Goal: Task Accomplishment & Management: Use online tool/utility

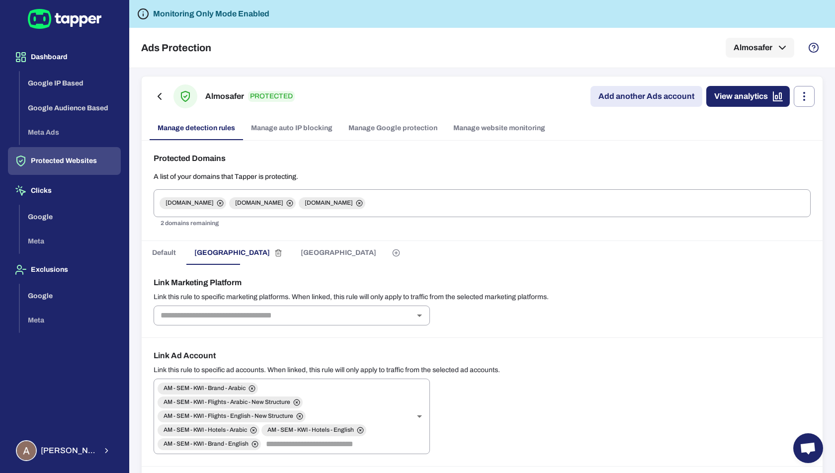
scroll to position [58, 0]
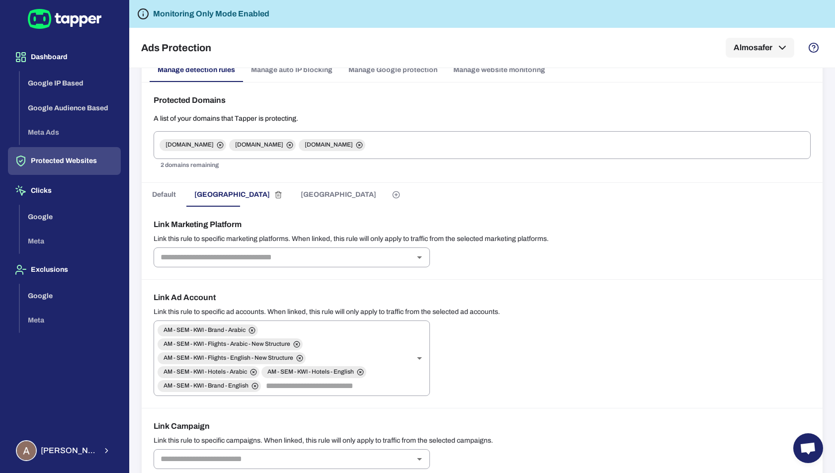
click at [316, 16] on div "Monitoring Only Mode Enabled" at bounding box center [482, 14] width 706 height 28
click at [96, 449] on button "[PERSON_NAME]" at bounding box center [64, 451] width 113 height 29
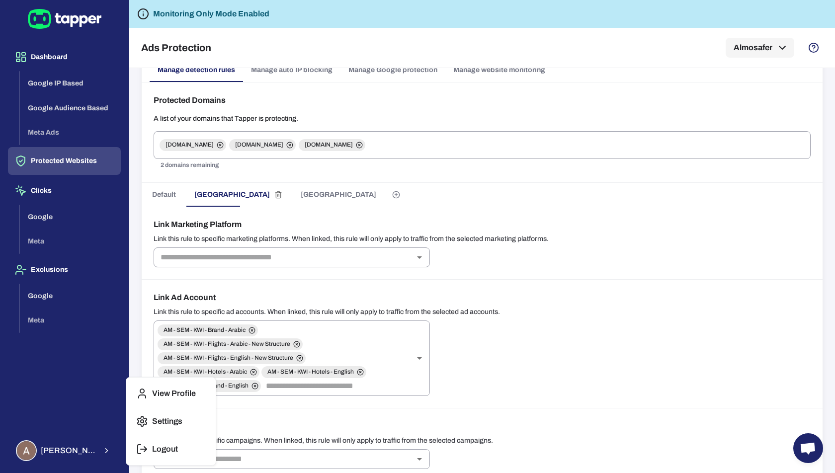
click at [151, 446] on button "Logout" at bounding box center [171, 450] width 82 height 24
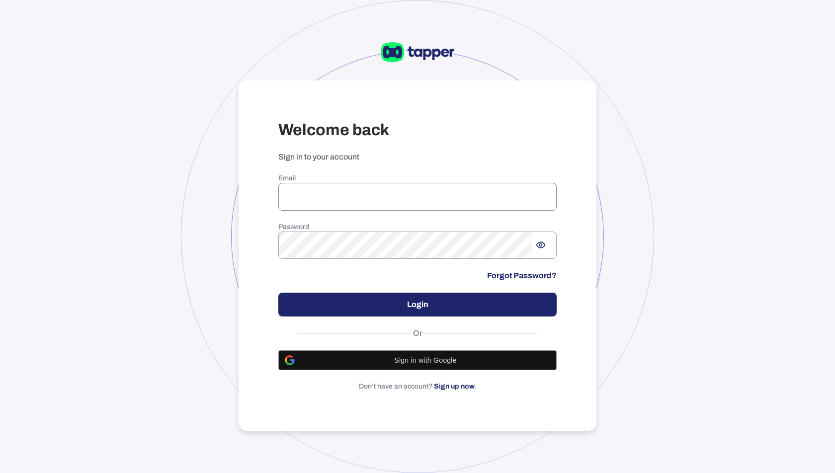
click at [416, 189] on input "email" at bounding box center [417, 197] width 278 height 28
paste input "**********"
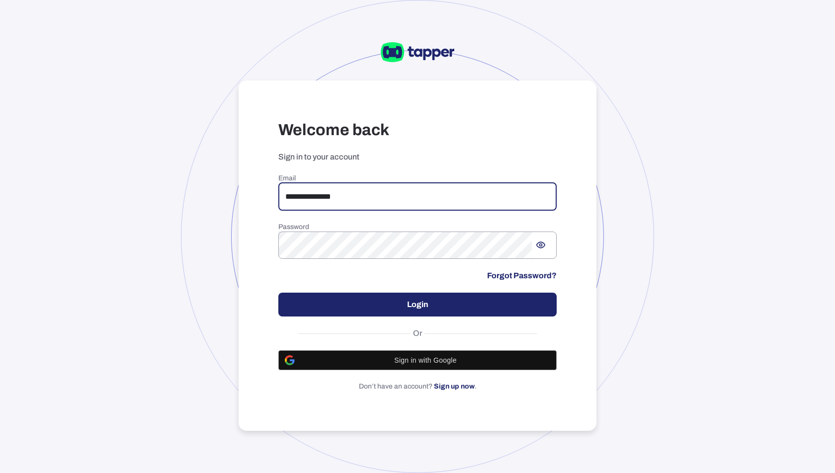
type input "**********"
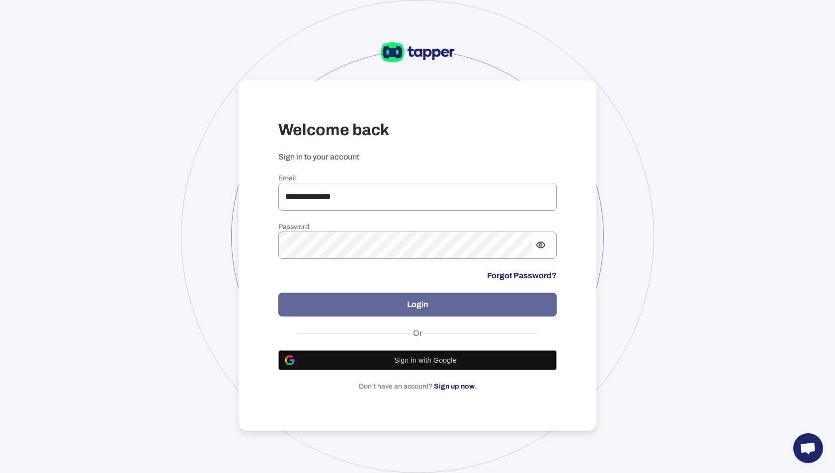
click at [429, 301] on button "Login" at bounding box center [417, 305] width 278 height 24
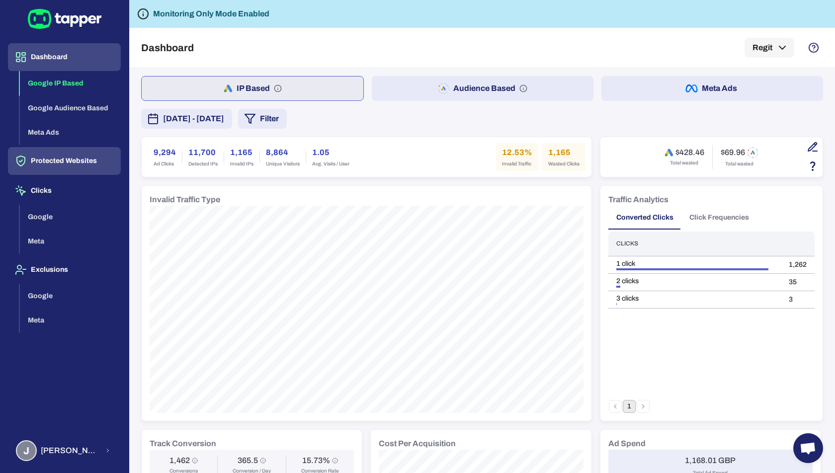
click at [71, 165] on button "Protected Websites" at bounding box center [64, 161] width 113 height 28
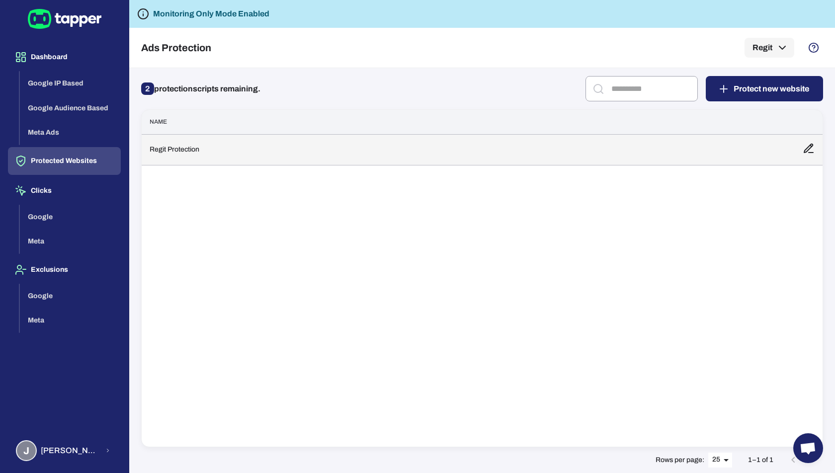
click at [174, 154] on td "Regit Protection" at bounding box center [468, 149] width 653 height 31
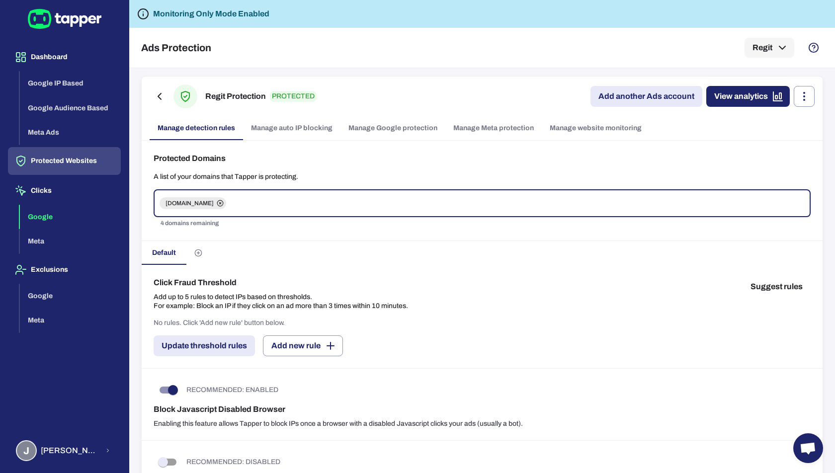
click at [57, 207] on button "Google" at bounding box center [70, 217] width 101 height 25
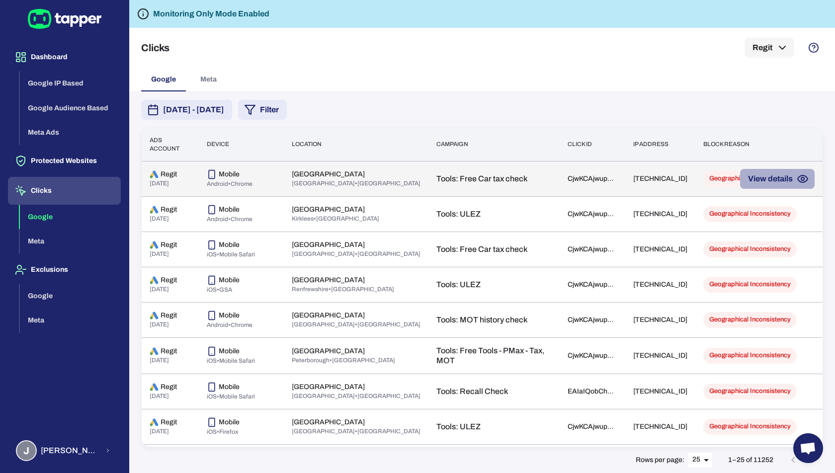
click at [772, 179] on button "View details" at bounding box center [777, 179] width 75 height 20
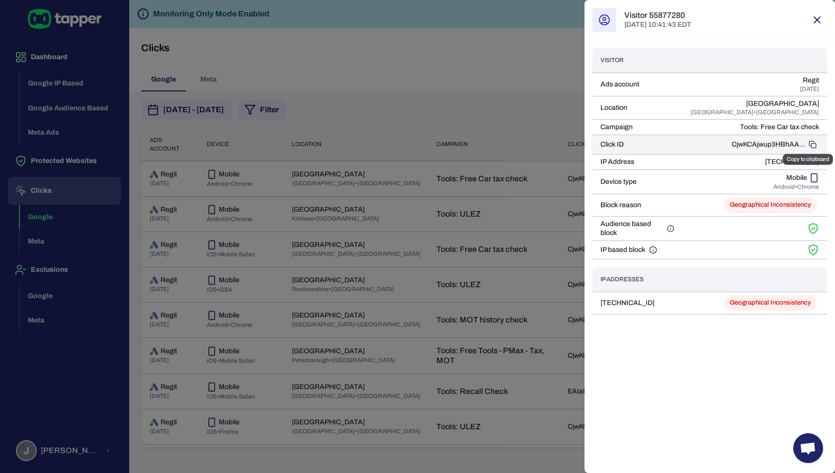
click at [813, 144] on icon "Copy to clipboard" at bounding box center [813, 145] width 8 height 8
click at [479, 113] on div at bounding box center [417, 236] width 835 height 473
